Goal: Task Accomplishment & Management: Complete application form

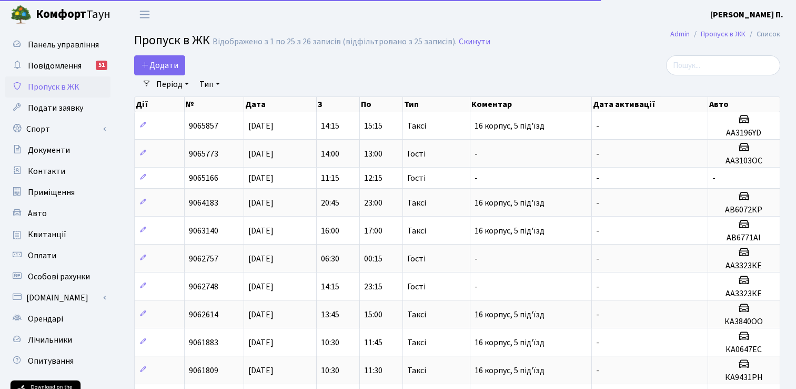
select select "25"
click at [160, 58] on link "Додати" at bounding box center [159, 65] width 51 height 20
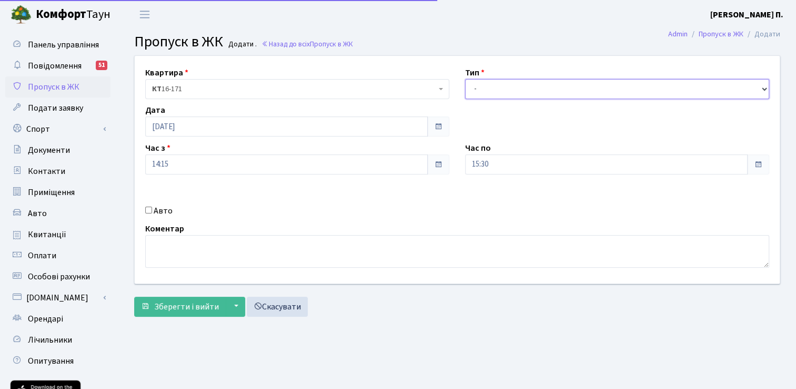
drag, startPoint x: 0, startPoint y: 0, endPoint x: 522, endPoint y: 87, distance: 529.5
click at [522, 87] on select "- Доставка Таксі Гості Сервіс" at bounding box center [617, 89] width 304 height 20
select select "3"
click at [465, 79] on select "- Доставка Таксі Гості Сервіс" at bounding box center [617, 89] width 304 height 20
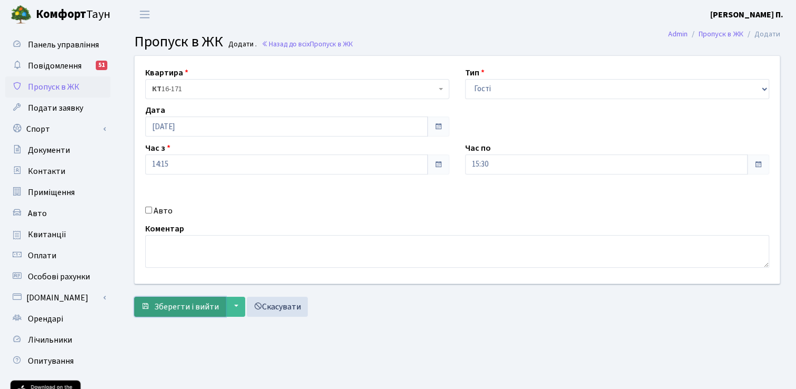
click at [188, 306] on span "Зберегти і вийти" at bounding box center [186, 307] width 65 height 12
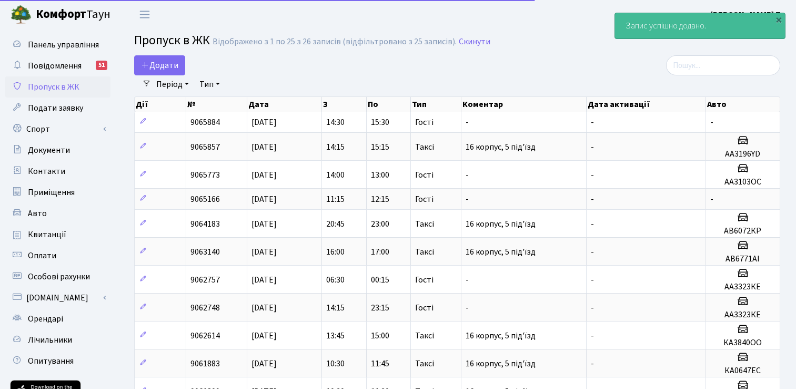
select select "25"
